Goal: Find specific page/section

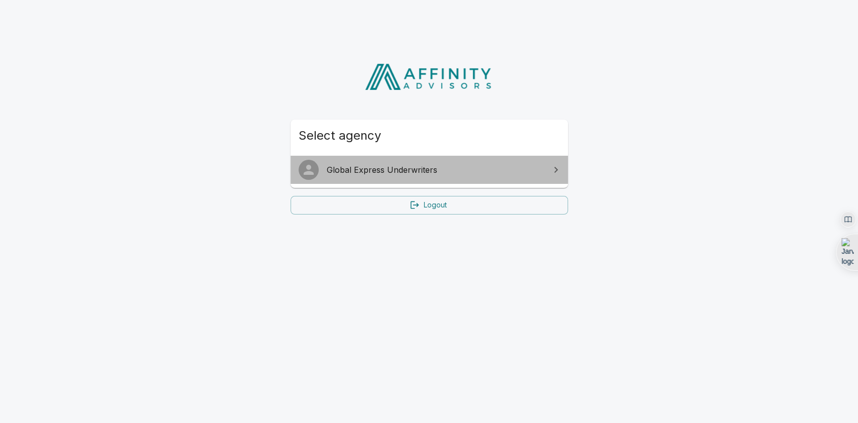
click at [473, 161] on link "Global Express Underwriters" at bounding box center [428, 170] width 277 height 28
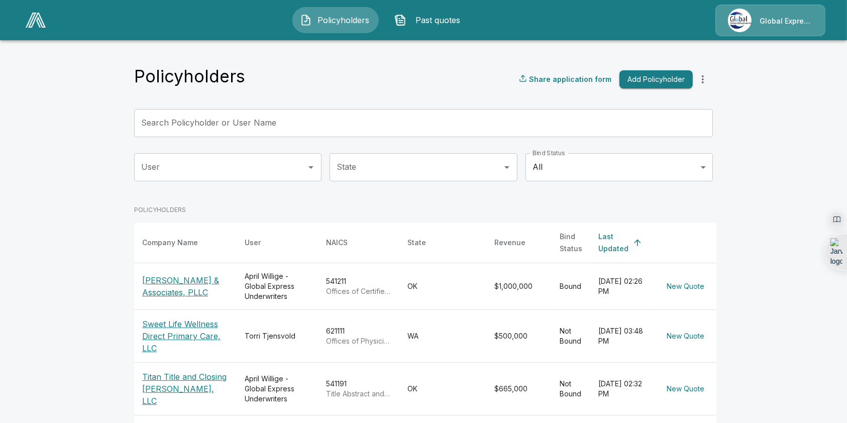
click at [170, 275] on p "[PERSON_NAME] & Associates, PLLC" at bounding box center [185, 286] width 86 height 24
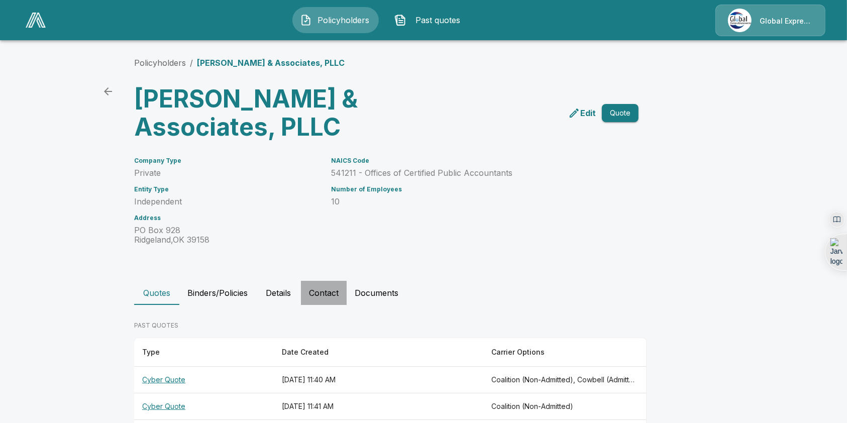
click at [332, 293] on button "Contact" at bounding box center [324, 293] width 46 height 24
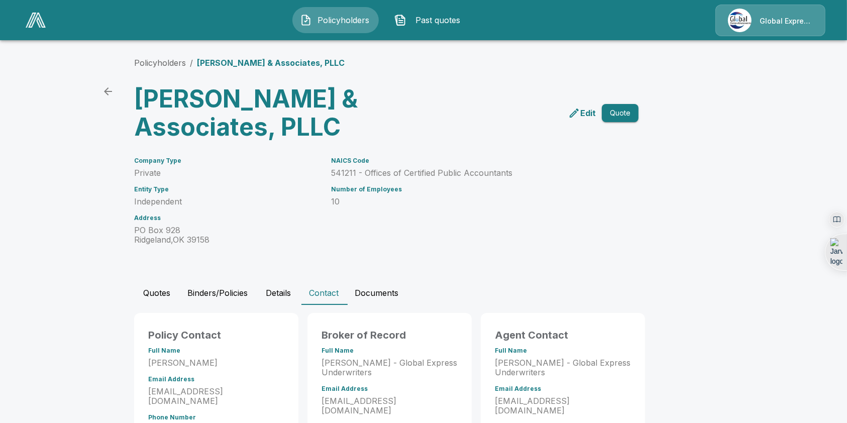
scroll to position [44, 0]
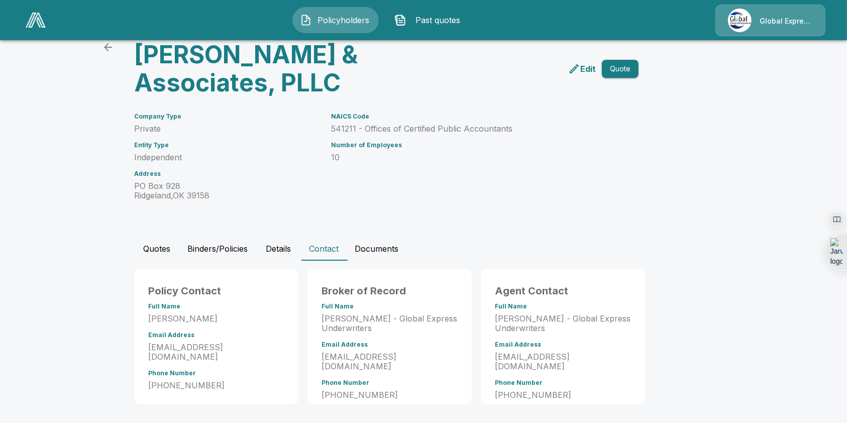
click at [59, 82] on main "Policyholders / [PERSON_NAME] & Associates, PLLC [PERSON_NAME] & Associates, PL…" at bounding box center [423, 190] width 847 height 468
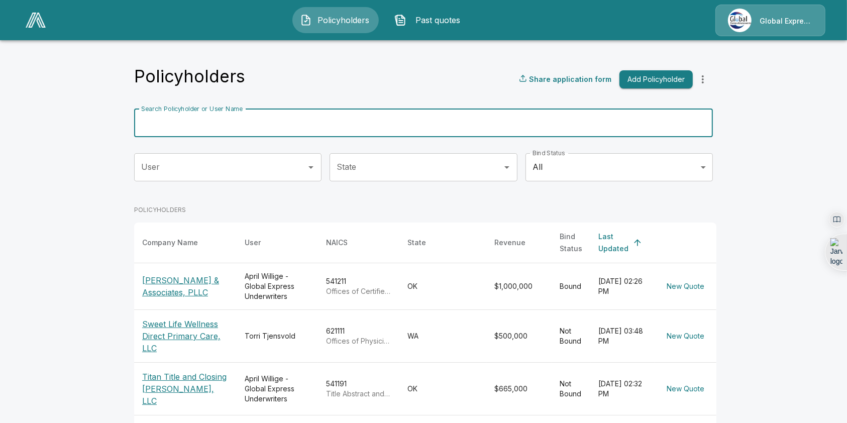
click at [314, 127] on input "Search Policyholder or User Name" at bounding box center [418, 123] width 568 height 28
type input "*****"
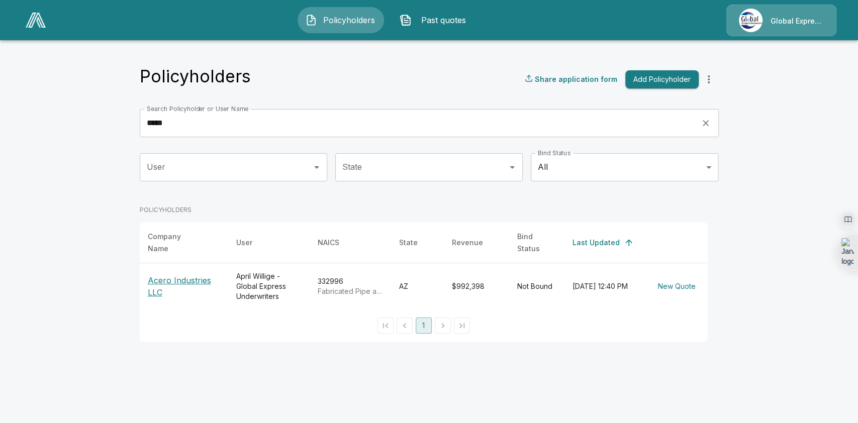
click at [181, 277] on p "Acero Industries LLC" at bounding box center [184, 286] width 72 height 24
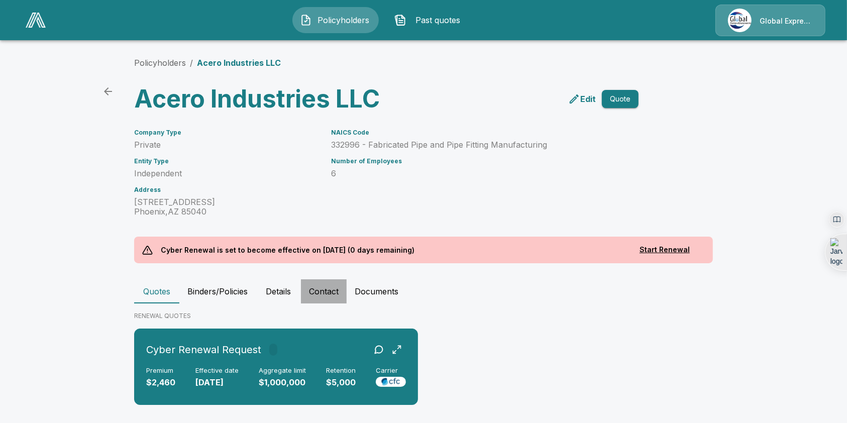
click at [338, 291] on button "Contact" at bounding box center [324, 291] width 46 height 24
